Goal: Navigation & Orientation: Find specific page/section

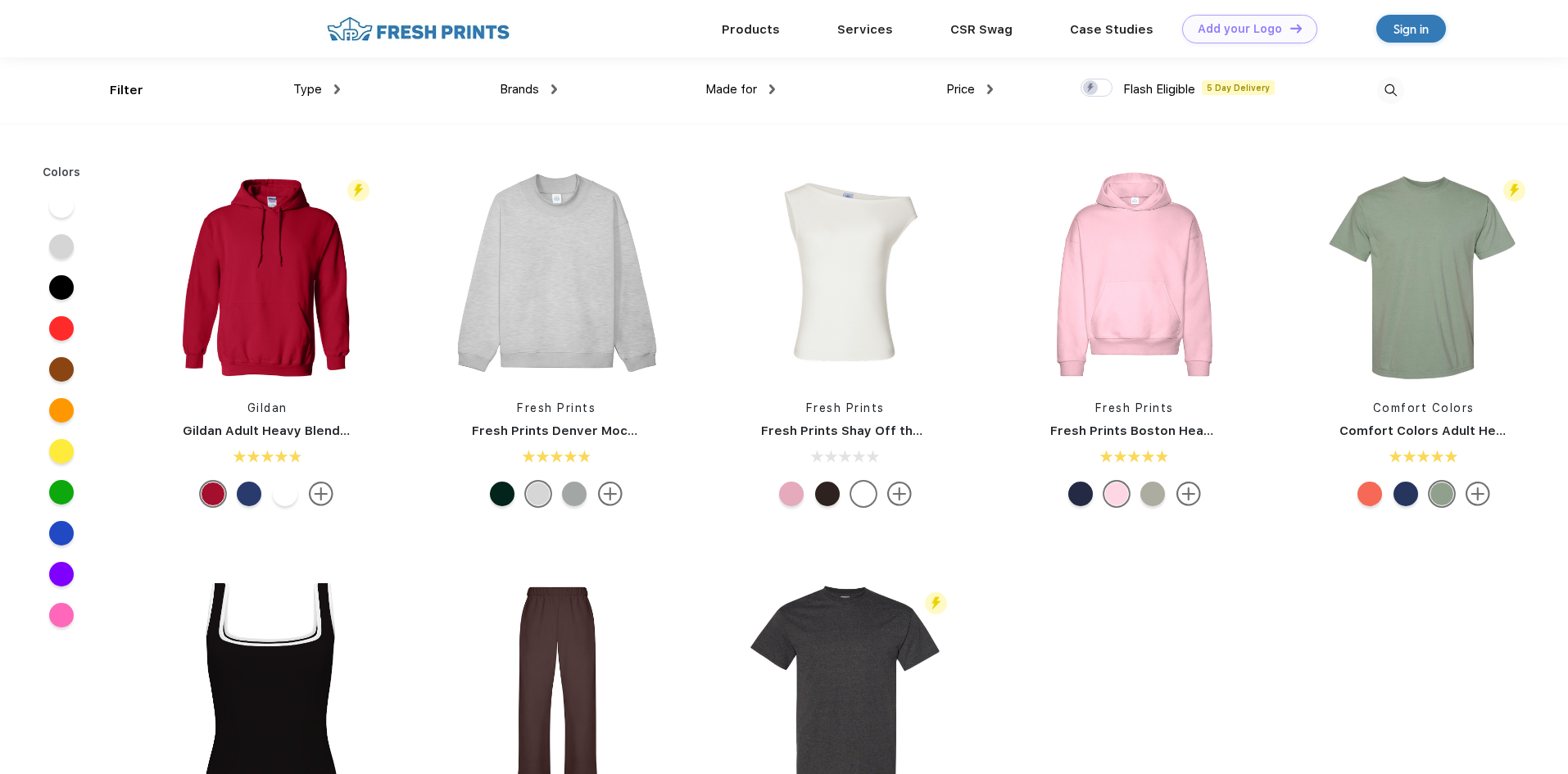
scroll to position [1, 0]
click at [134, 87] on div "Type Shirts Sweaters Bottoms Accessories Hats Tanks Jackets Jerseys Polos" at bounding box center [230, 89] width 218 height 66
click at [340, 85] on div "Brands Most Popular Brands Moleskine Hydroflask Marine Layer S'well [PERSON_NAM…" at bounding box center [449, 89] width 218 height 66
click at [332, 89] on div "Type" at bounding box center [316, 88] width 47 height 18
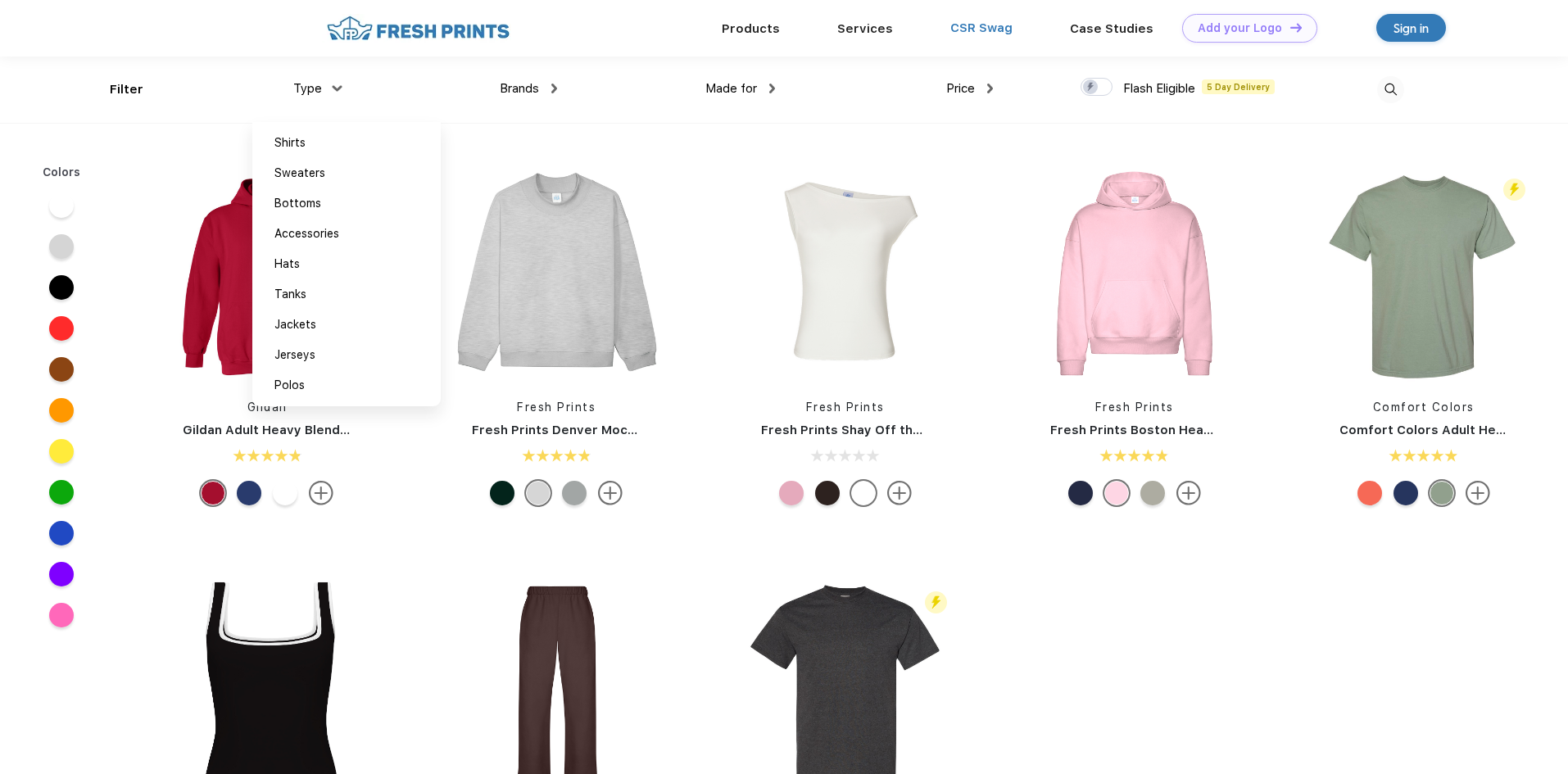
click at [1000, 32] on link "CSR Swag" at bounding box center [982, 28] width 63 height 15
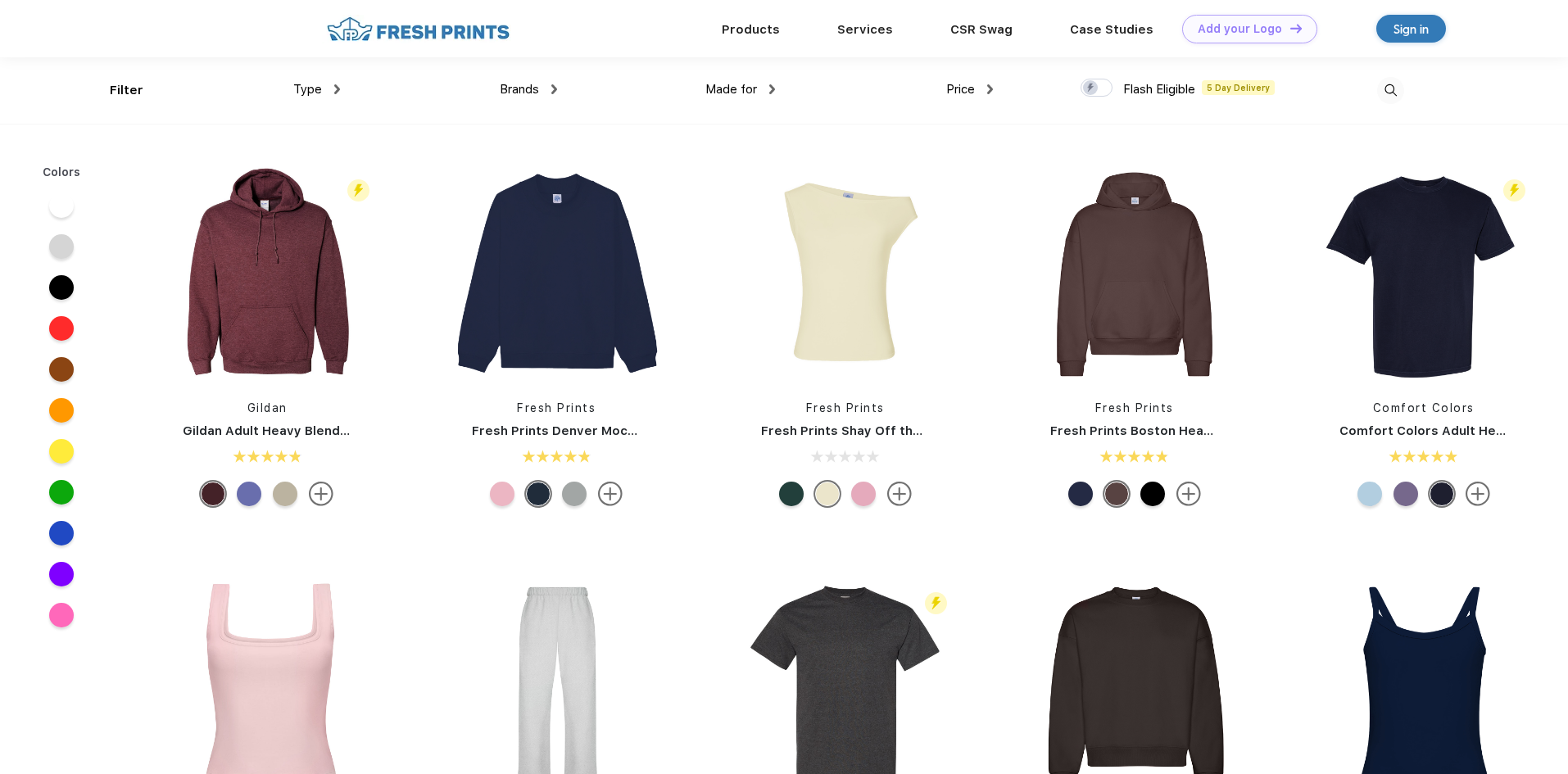
click at [329, 84] on div "Type" at bounding box center [316, 89] width 47 height 18
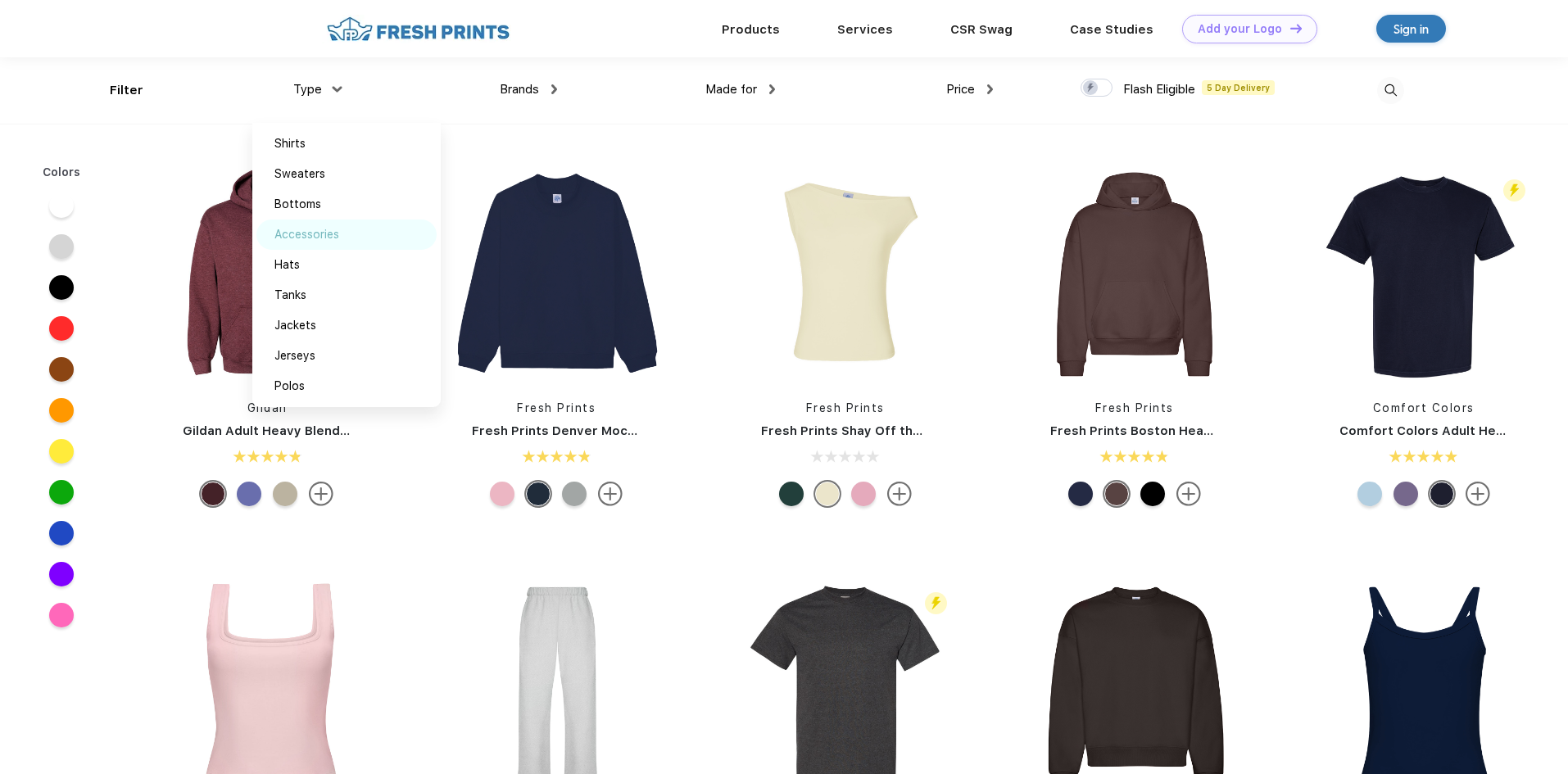
click at [322, 233] on div "Accessories" at bounding box center [307, 234] width 65 height 18
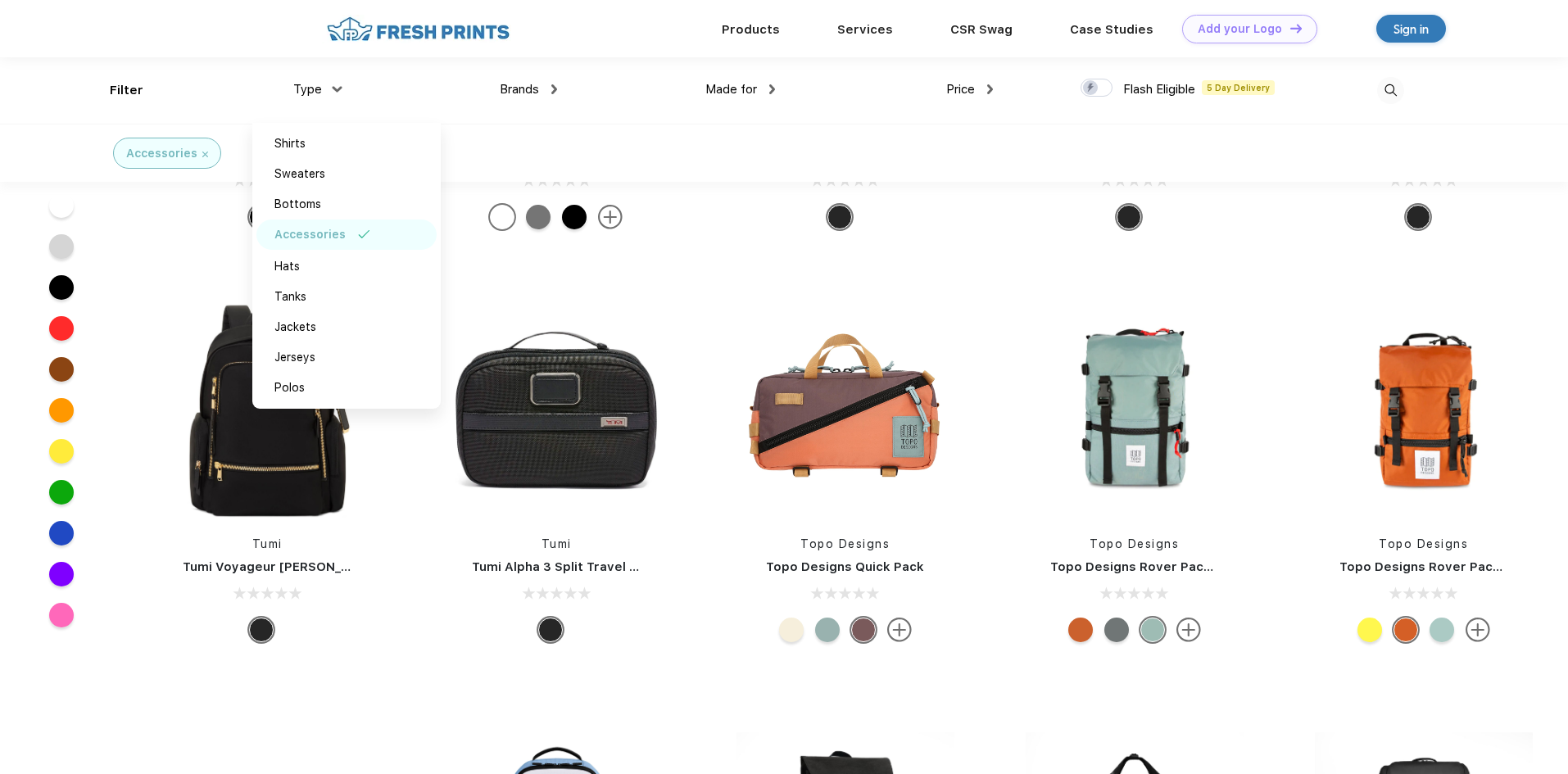
scroll to position [14495, 0]
